Goal: Task Accomplishment & Management: Manage account settings

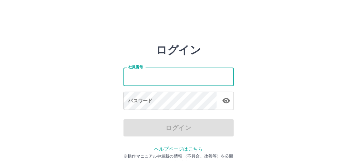
click at [160, 75] on input "社員番号" at bounding box center [179, 77] width 110 height 18
type input "*******"
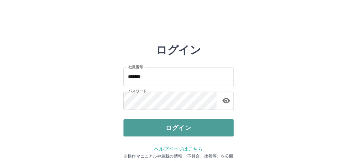
click at [184, 129] on button "ログイン" at bounding box center [179, 127] width 110 height 17
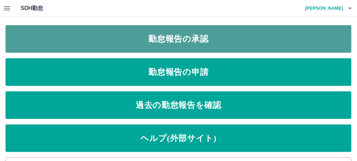
click at [178, 42] on link "勤怠報告の承認" at bounding box center [179, 39] width 346 height 28
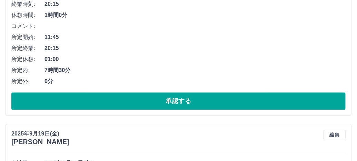
scroll to position [772, 0]
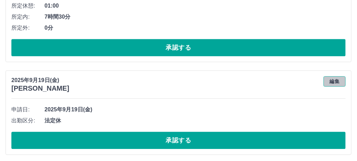
click at [336, 77] on button "編集" at bounding box center [335, 81] width 22 height 10
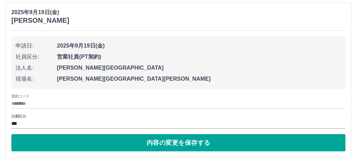
scroll to position [841, 0]
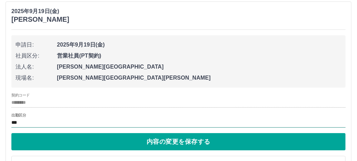
click at [31, 121] on input "***" at bounding box center [178, 123] width 334 height 9
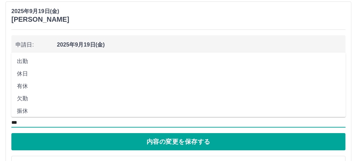
click at [28, 72] on li "休日" at bounding box center [178, 74] width 335 height 12
type input "**"
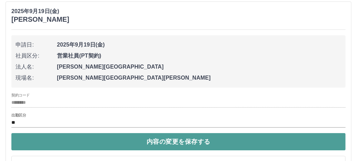
click at [103, 142] on button "内容の変更を保存する" at bounding box center [178, 141] width 334 height 17
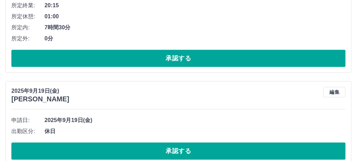
scroll to position [772, 0]
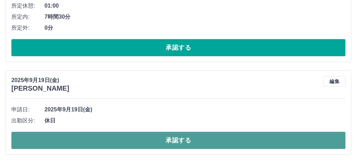
click at [173, 137] on button "承認する" at bounding box center [178, 140] width 334 height 17
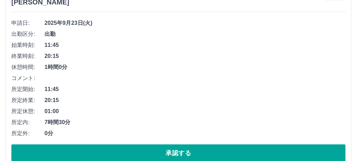
scroll to position [300, 0]
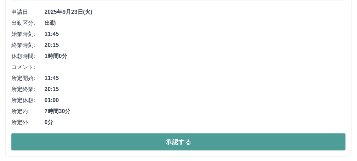
click at [142, 140] on button "承認する" at bounding box center [178, 142] width 334 height 17
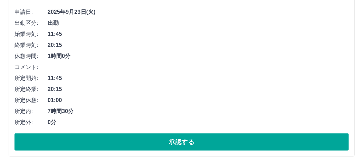
scroll to position [0, 0]
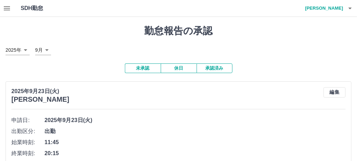
drag, startPoint x: 362, startPoint y: 37, endPoint x: 232, endPoint y: 10, distance: 133.6
click at [232, 10] on div "SDH勤怠 平塚　寿行" at bounding box center [178, 8] width 357 height 17
click at [348, 9] on icon "button" at bounding box center [350, 8] width 8 height 8
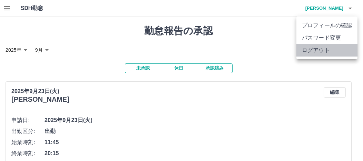
click at [333, 53] on li "ログアウト" at bounding box center [327, 50] width 61 height 12
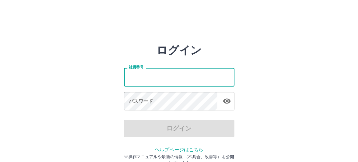
click at [145, 71] on input "社員番号" at bounding box center [179, 77] width 110 height 18
type input "*******"
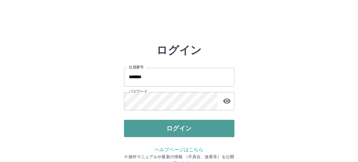
click at [182, 128] on button "ログイン" at bounding box center [179, 127] width 110 height 17
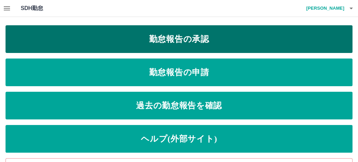
click at [148, 45] on link "勤怠報告の承認" at bounding box center [179, 39] width 347 height 28
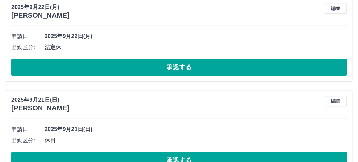
scroll to position [311, 0]
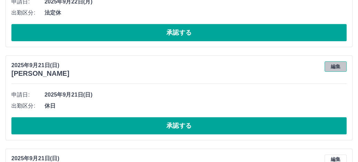
click at [333, 66] on button "編集" at bounding box center [335, 66] width 22 height 10
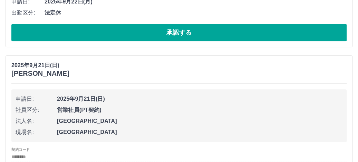
scroll to position [380, 0]
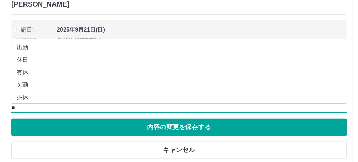
click at [36, 105] on input "**" at bounding box center [178, 108] width 335 height 9
click at [51, 83] on li "法定休" at bounding box center [178, 82] width 335 height 12
type input "***"
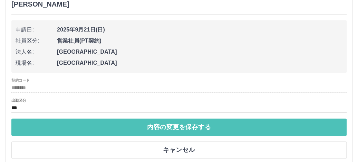
click at [72, 128] on button "内容の変更を保存する" at bounding box center [178, 126] width 335 height 17
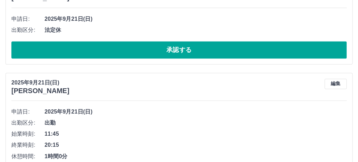
scroll to position [385, 0]
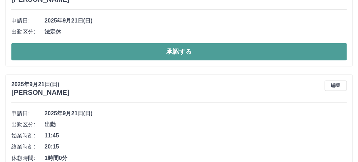
click at [186, 49] on button "承認する" at bounding box center [178, 51] width 335 height 17
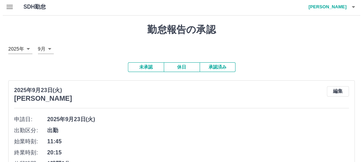
scroll to position [0, 0]
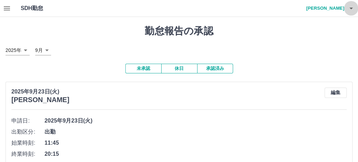
click at [350, 8] on icon "button" at bounding box center [350, 9] width 3 height 2
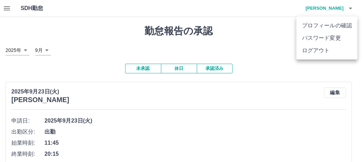
click at [329, 47] on li "ログアウト" at bounding box center [327, 50] width 61 height 12
